Goal: Information Seeking & Learning: Find specific page/section

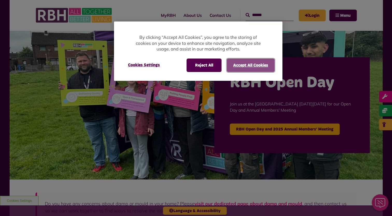
click at [258, 67] on button "Accept All Cookies" at bounding box center [250, 64] width 48 height 13
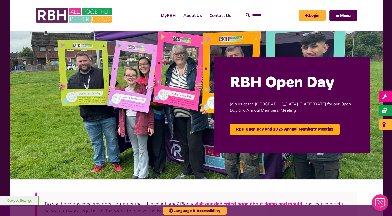
click at [186, 15] on link "About Us" at bounding box center [192, 15] width 26 height 14
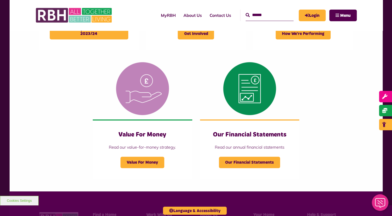
scroll to position [492, 0]
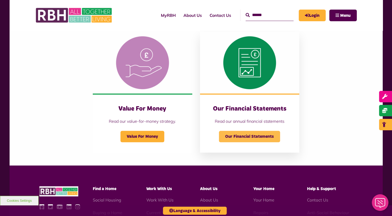
click at [256, 135] on span "Our Financial Statements" at bounding box center [249, 136] width 61 height 11
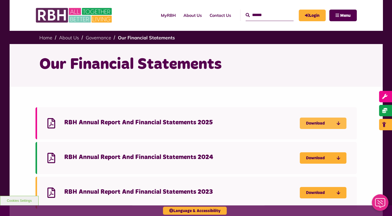
click at [0, 0] on icon "Download RBH Annual Report And Financial Statements 2025" at bounding box center [0, 0] width 0 height 0
